Goal: Information Seeking & Learning: Learn about a topic

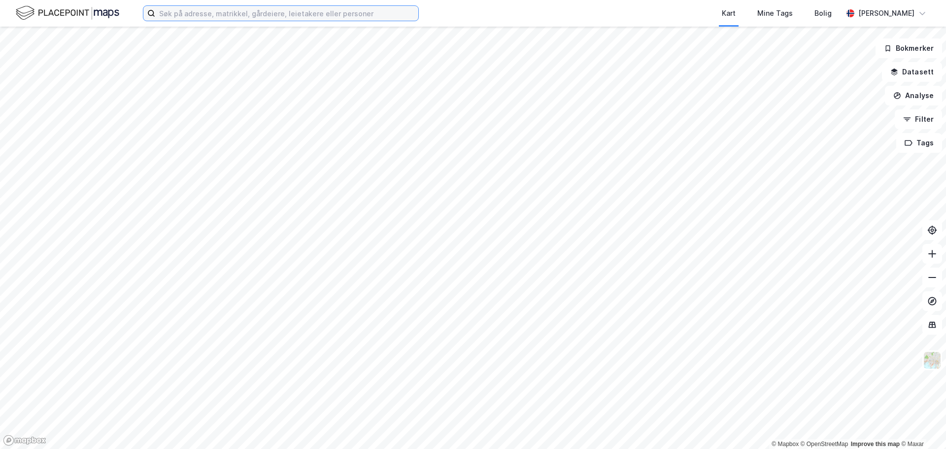
click at [211, 13] on input at bounding box center [286, 13] width 263 height 15
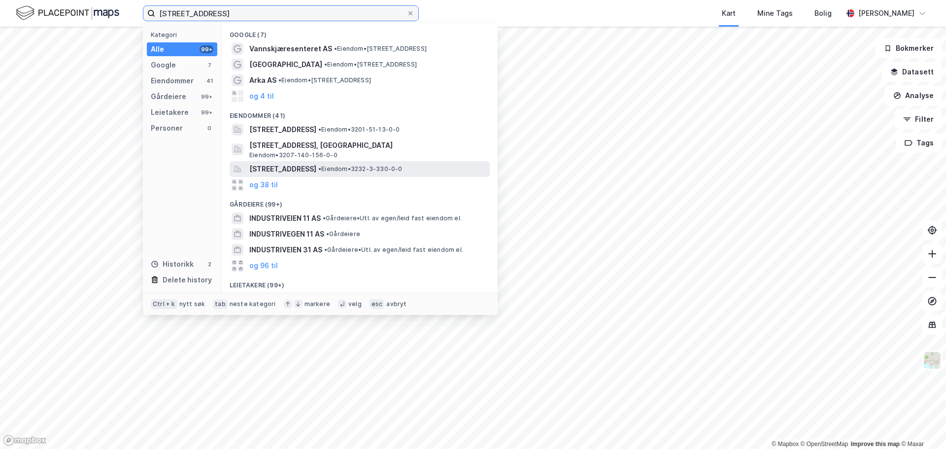
scroll to position [11, 0]
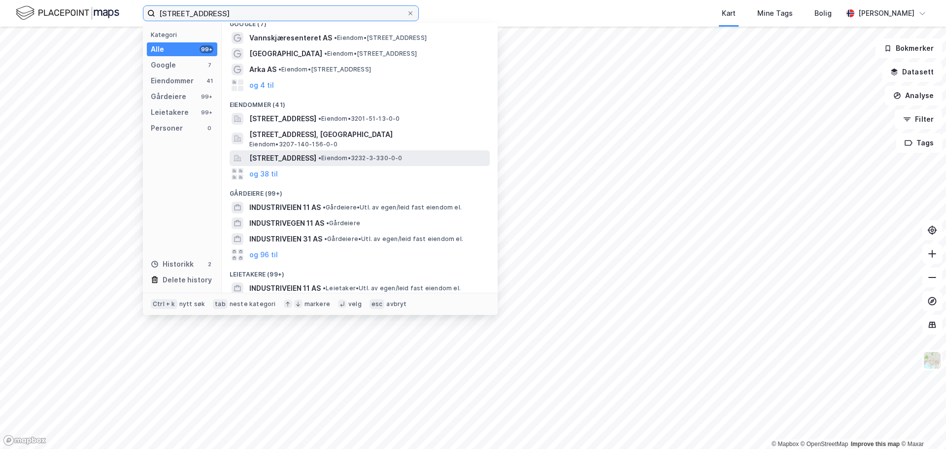
type input "[STREET_ADDRESS]"
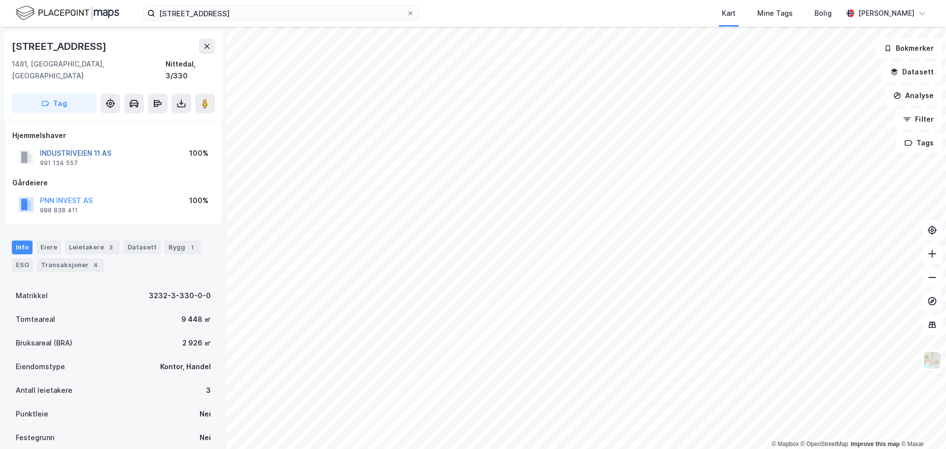
click at [0, 0] on button "INDUSTRIVEIEN 11 AS" at bounding box center [0, 0] width 0 height 0
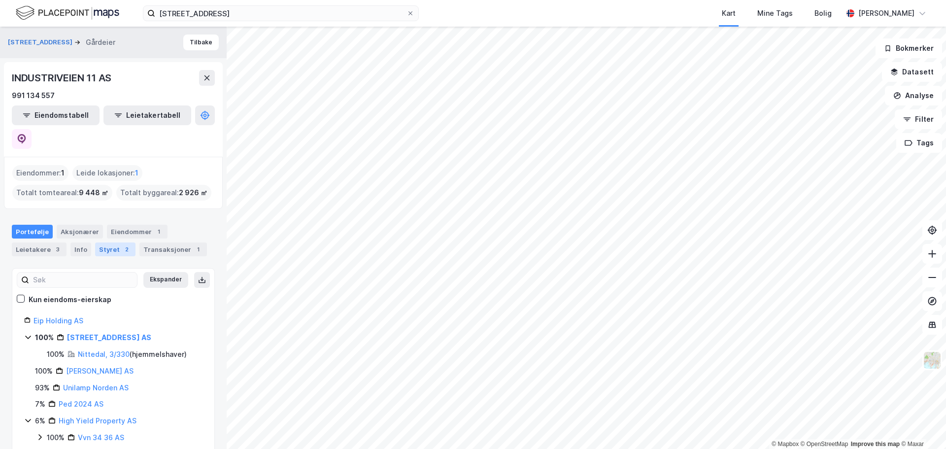
click at [101, 242] on div "Styret 2" at bounding box center [115, 249] width 40 height 14
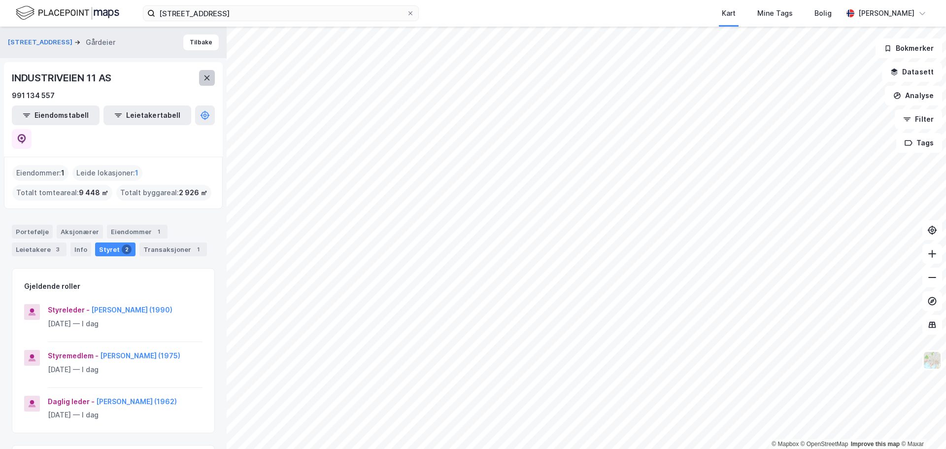
click at [202, 81] on button at bounding box center [207, 78] width 16 height 16
